Goal: Task Accomplishment & Management: Use online tool/utility

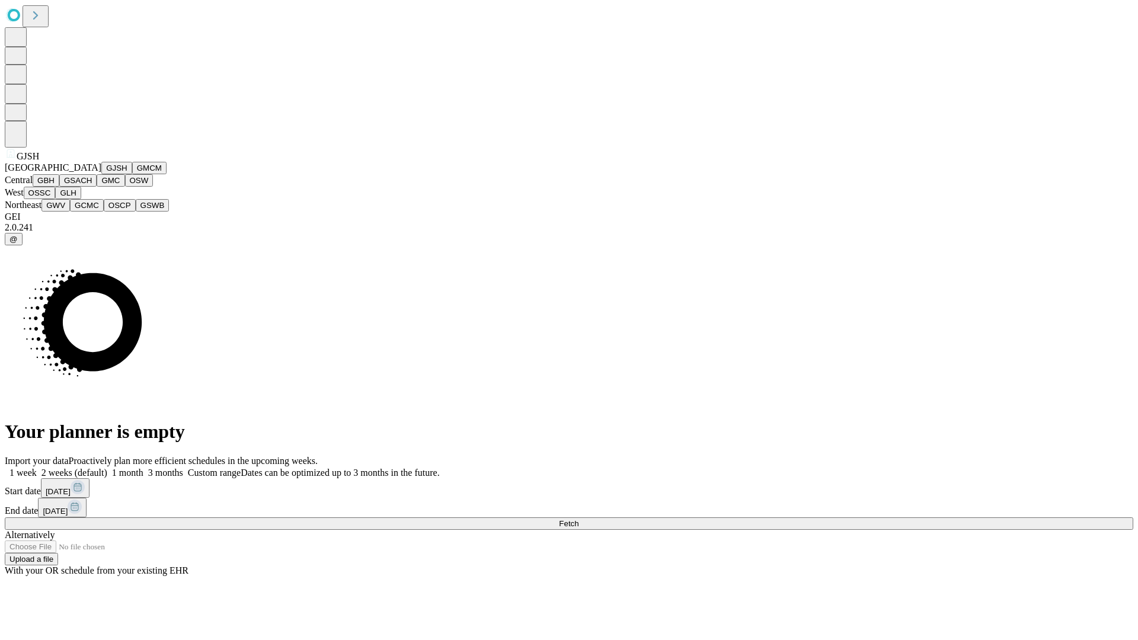
click at [101, 174] on button "GJSH" at bounding box center [116, 168] width 31 height 12
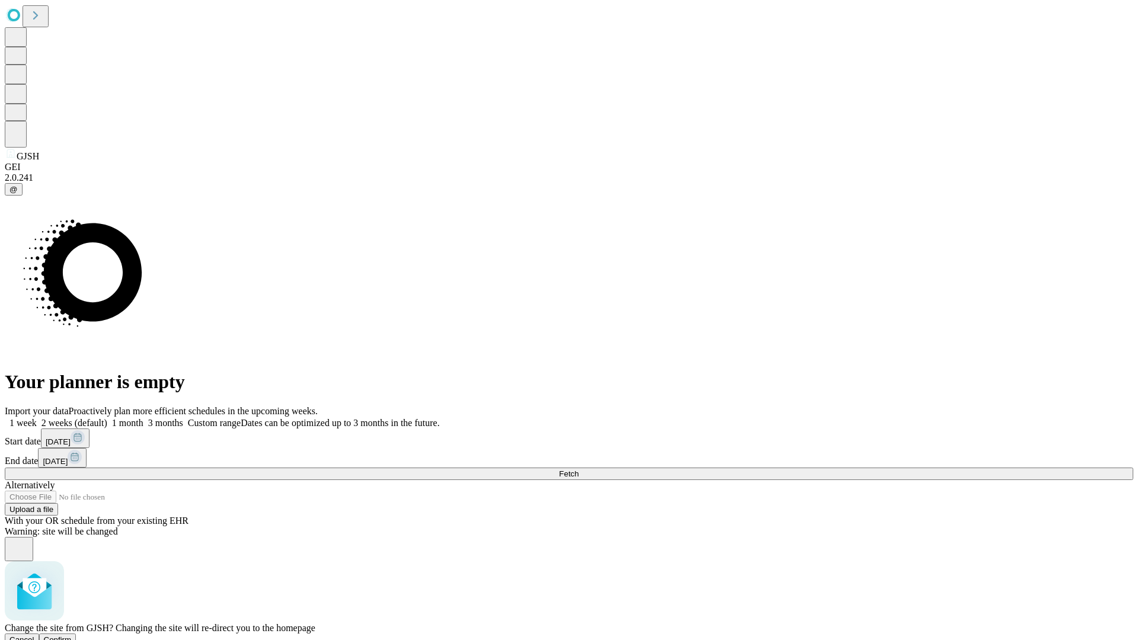
click at [72, 635] on span "Confirm" at bounding box center [58, 639] width 28 height 9
click at [143, 418] on label "1 month" at bounding box center [125, 423] width 36 height 10
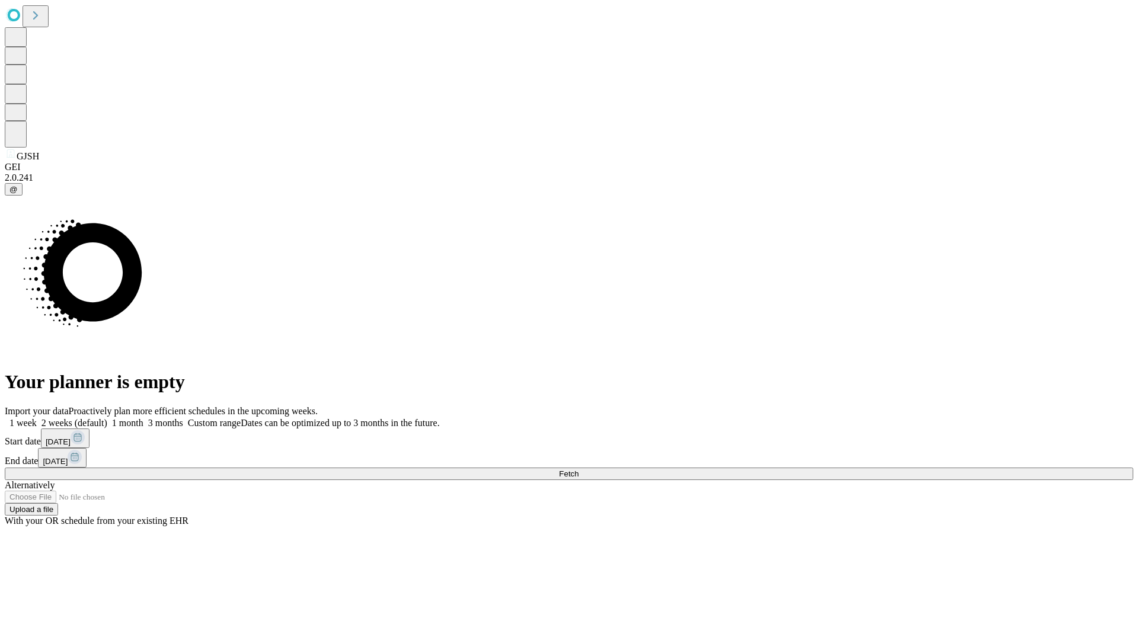
click at [578, 469] on span "Fetch" at bounding box center [569, 473] width 20 height 9
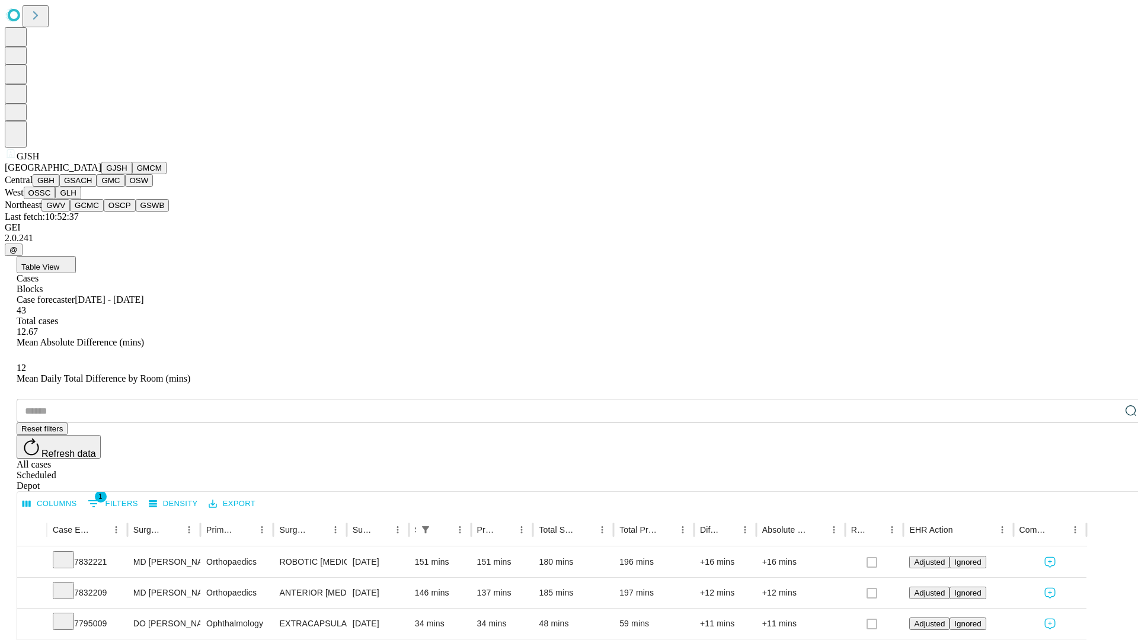
click at [132, 174] on button "GMCM" at bounding box center [149, 168] width 34 height 12
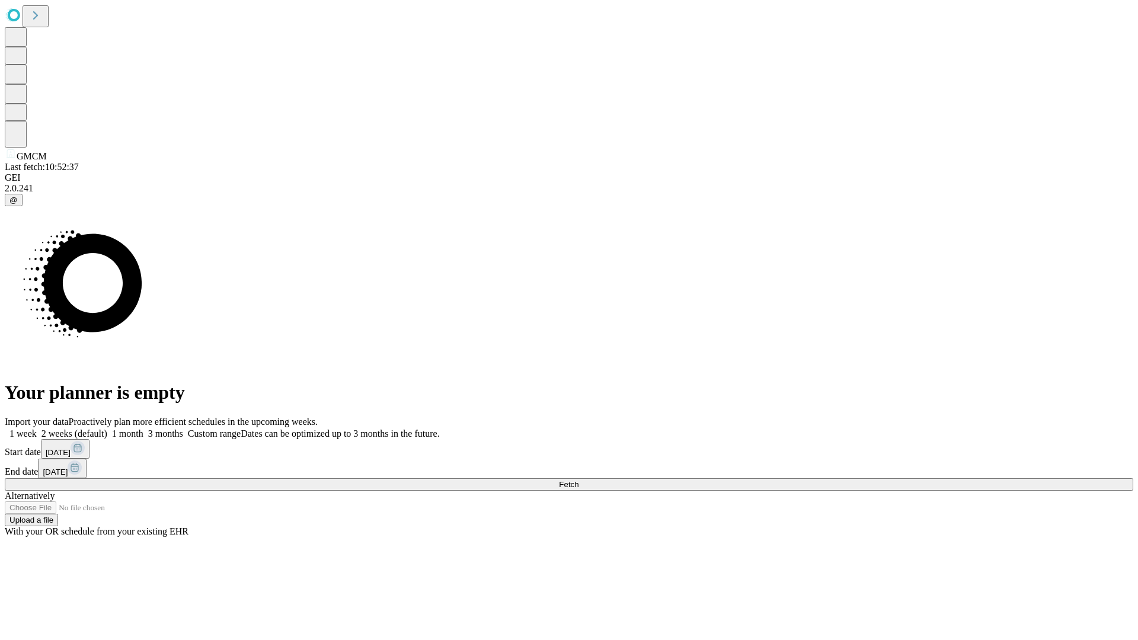
click at [143, 428] on label "1 month" at bounding box center [125, 433] width 36 height 10
click at [578, 480] on span "Fetch" at bounding box center [569, 484] width 20 height 9
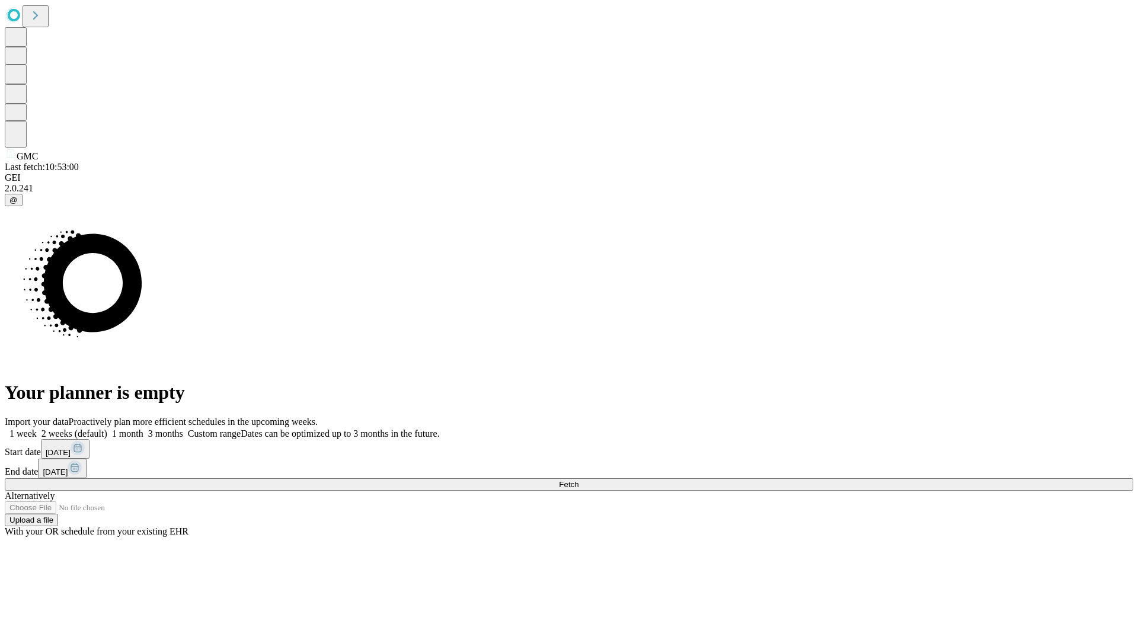
click at [143, 428] on label "1 month" at bounding box center [125, 433] width 36 height 10
click at [578, 480] on span "Fetch" at bounding box center [569, 484] width 20 height 9
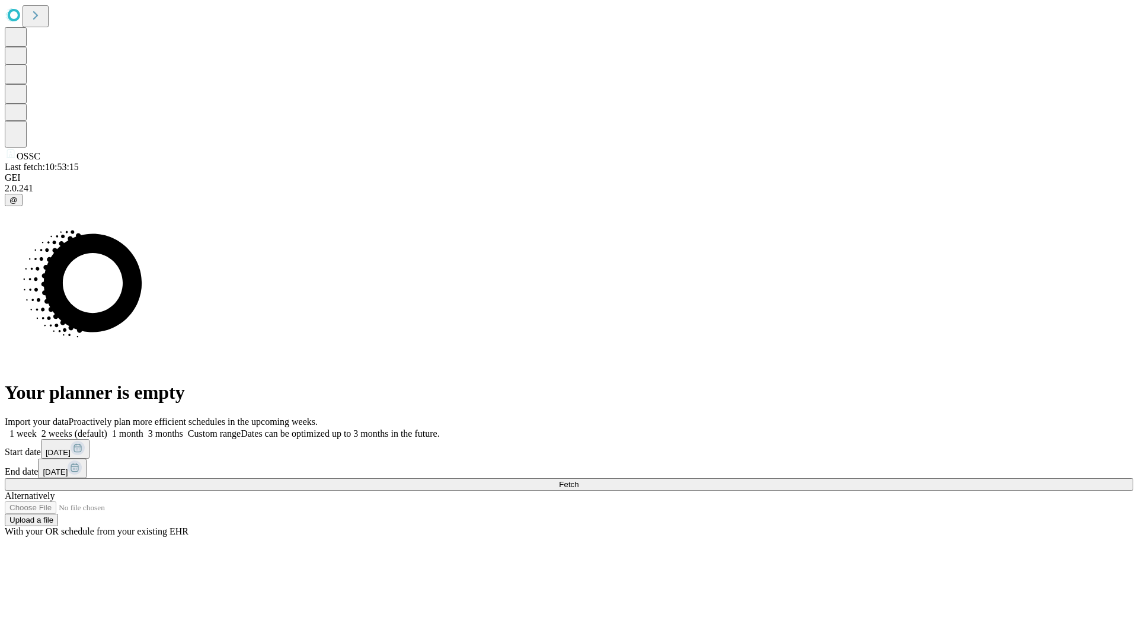
click at [578, 480] on span "Fetch" at bounding box center [569, 484] width 20 height 9
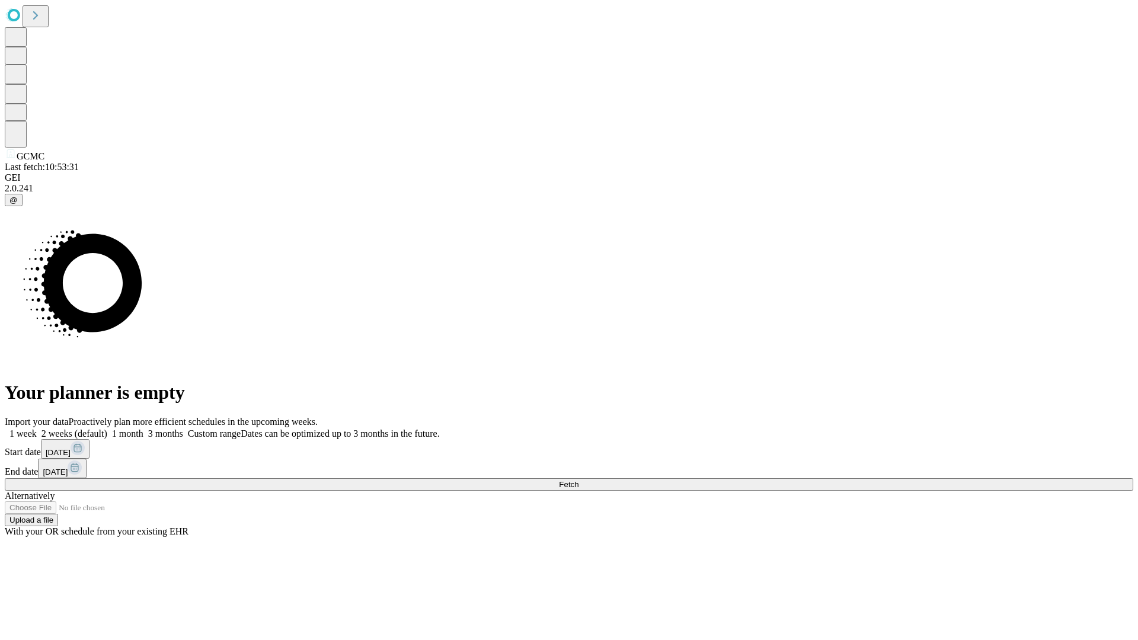
click at [578, 480] on span "Fetch" at bounding box center [569, 484] width 20 height 9
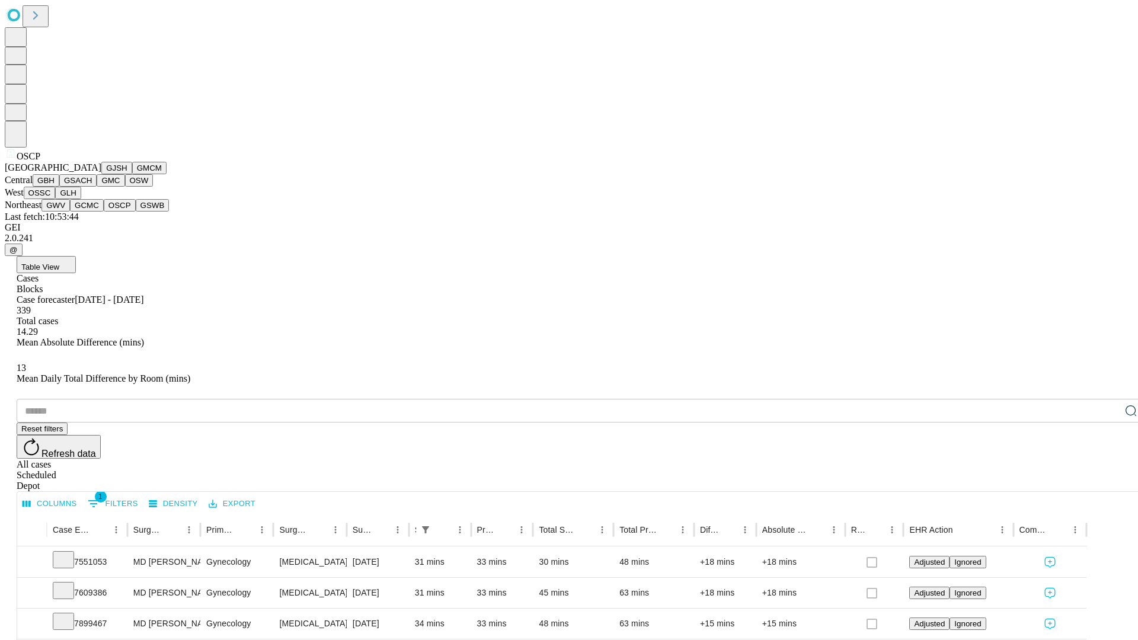
click at [136, 212] on button "GSWB" at bounding box center [153, 205] width 34 height 12
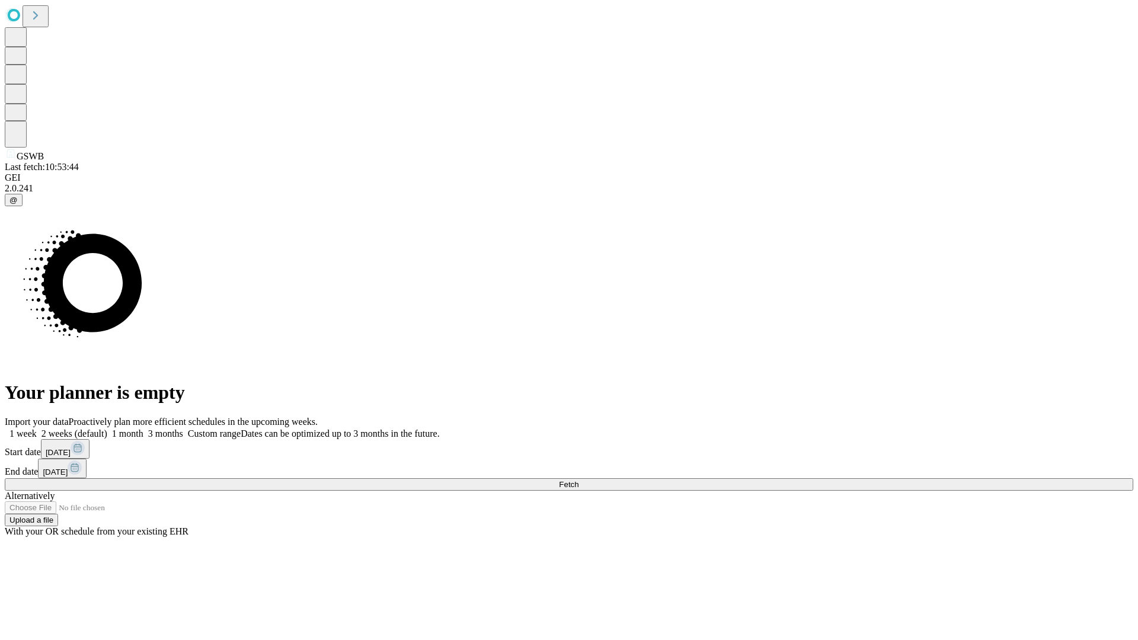
click at [578, 480] on span "Fetch" at bounding box center [569, 484] width 20 height 9
